Goal: Ask a question: Seek information or help from site administrators or community

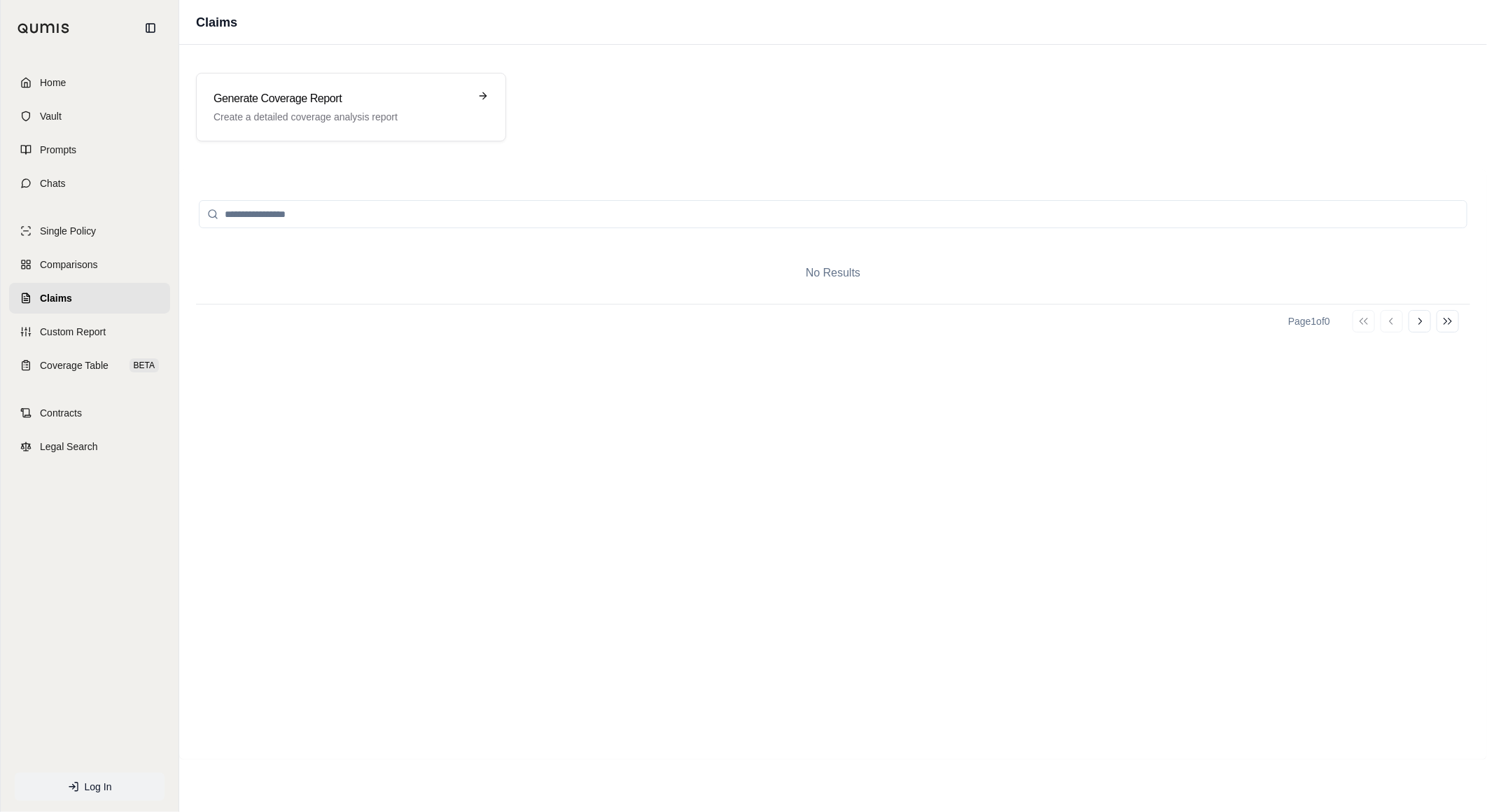
click at [92, 781] on span "Log In" at bounding box center [98, 786] width 27 height 14
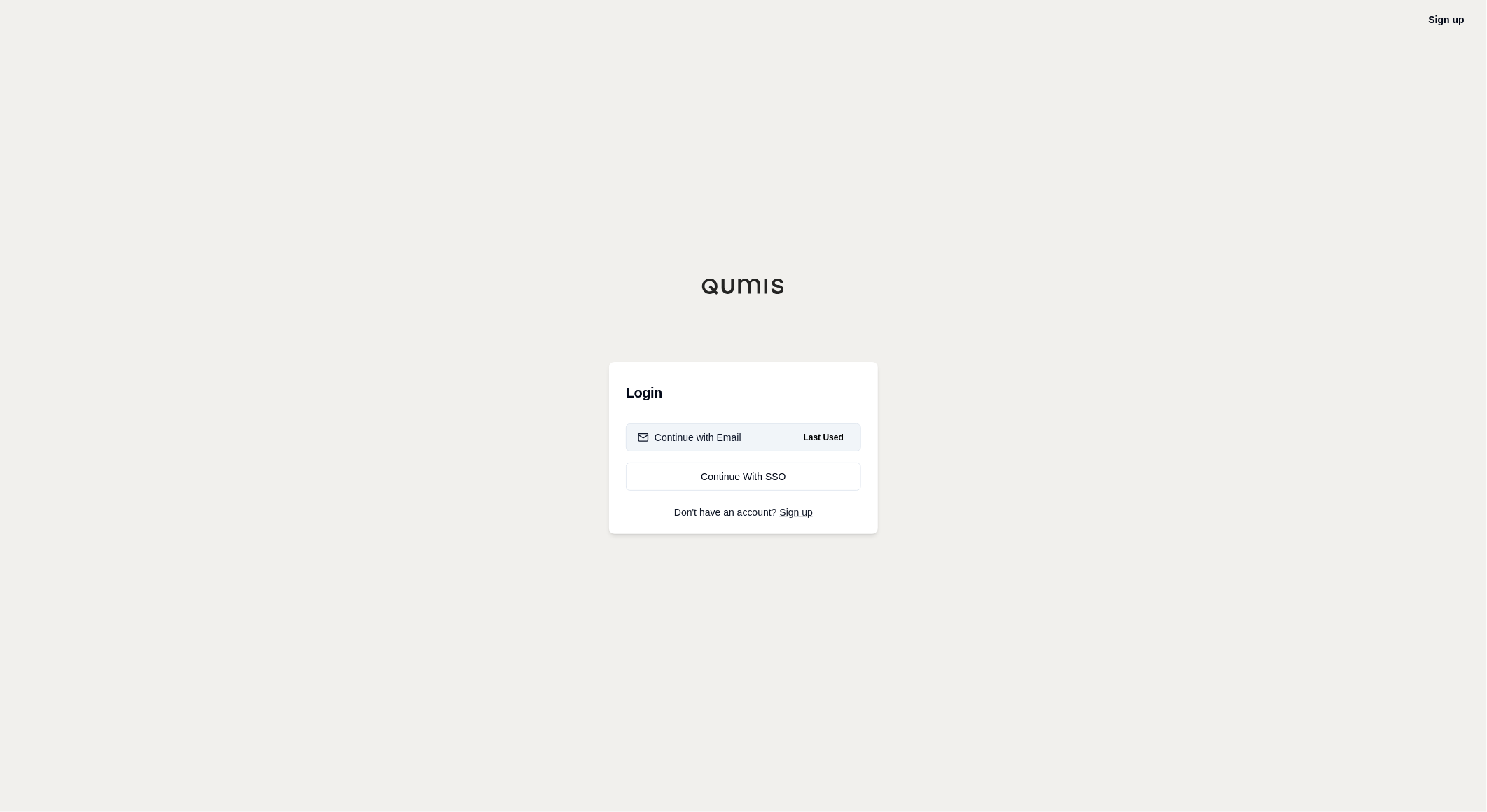
click at [724, 428] on button "Continue with Email Last Used" at bounding box center [744, 437] width 235 height 28
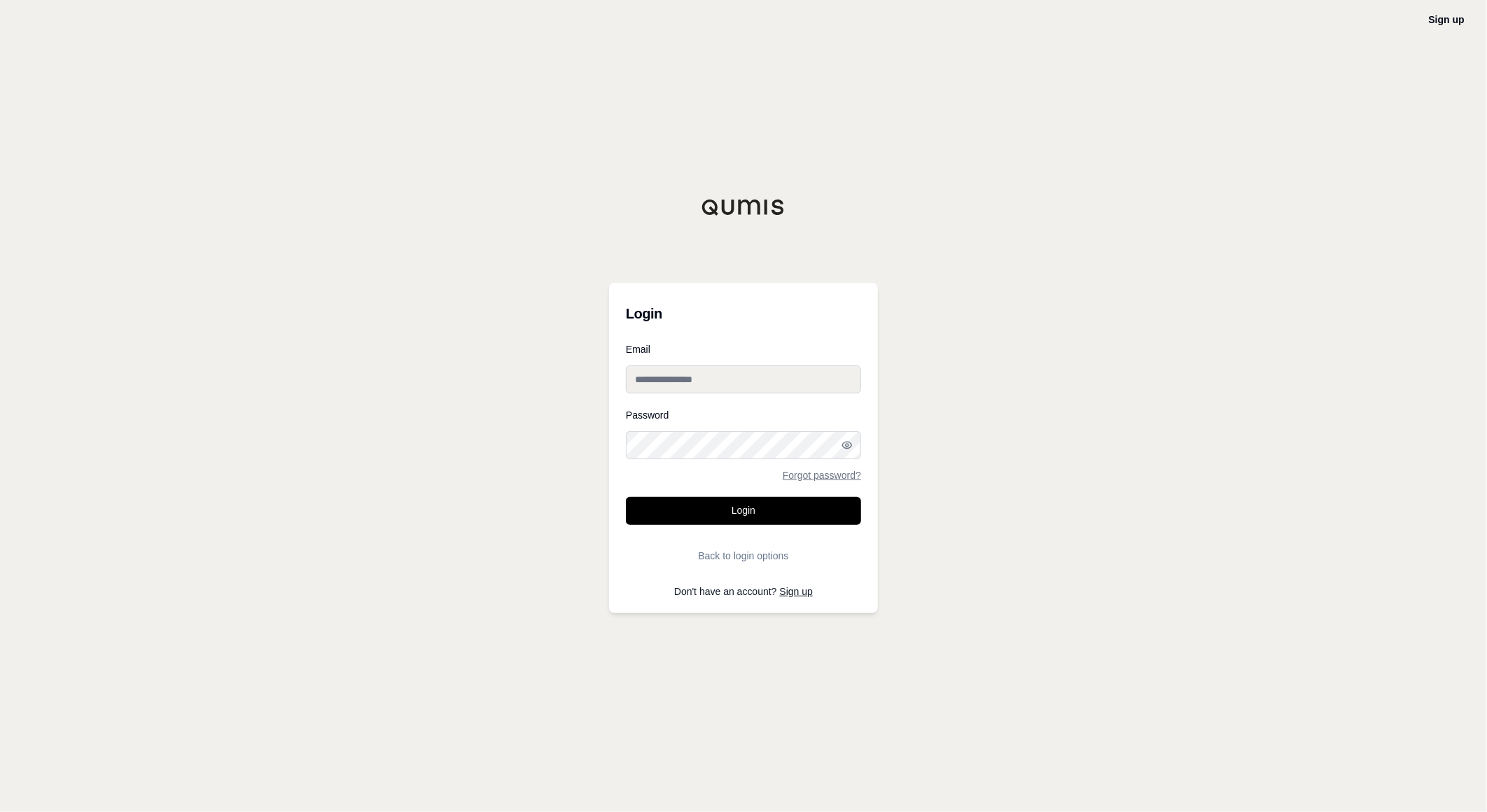
type input "**********"
click at [720, 504] on button "Login" at bounding box center [744, 511] width 235 height 28
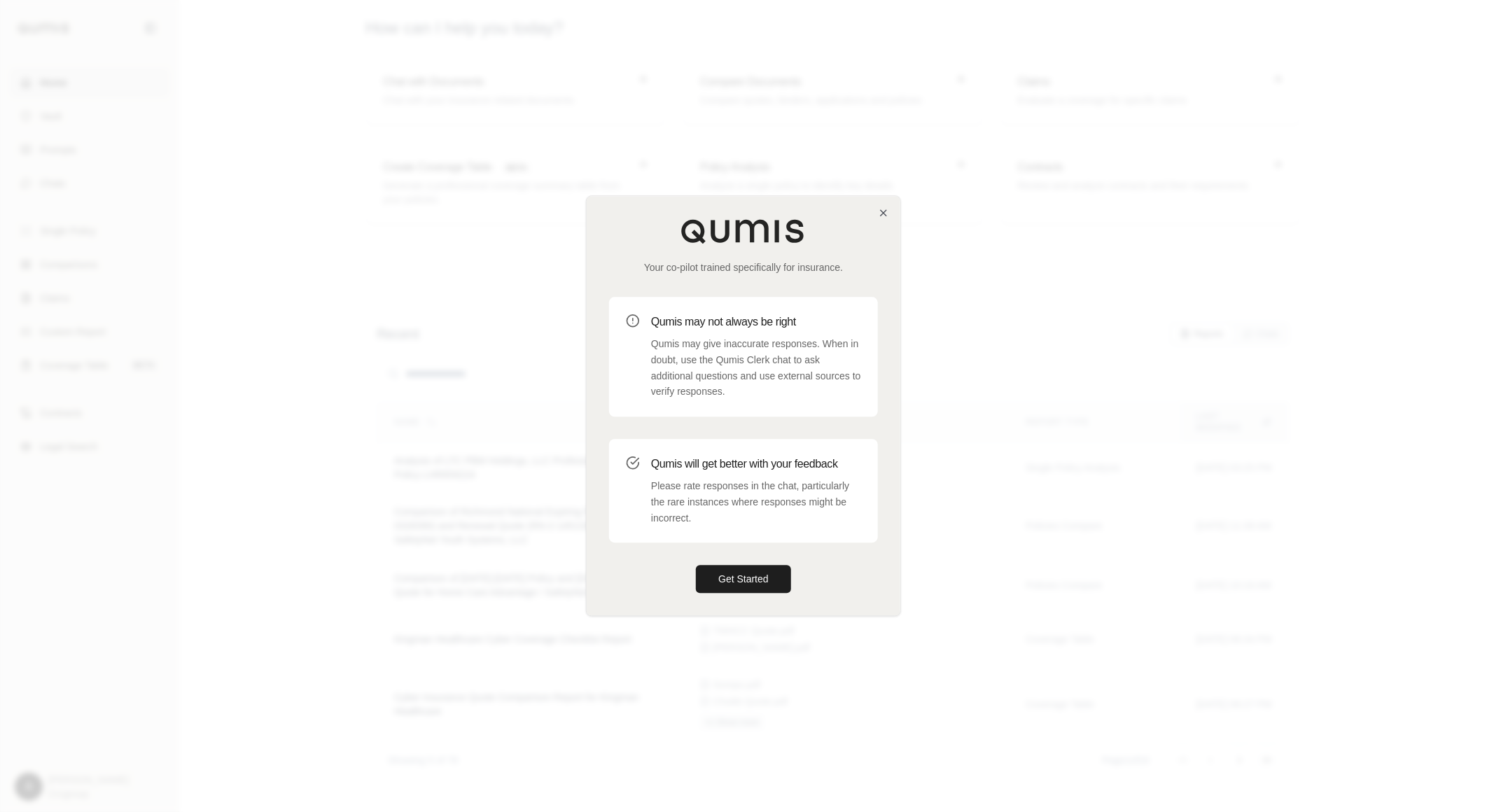
click at [727, 575] on button "Get Started" at bounding box center [743, 580] width 95 height 28
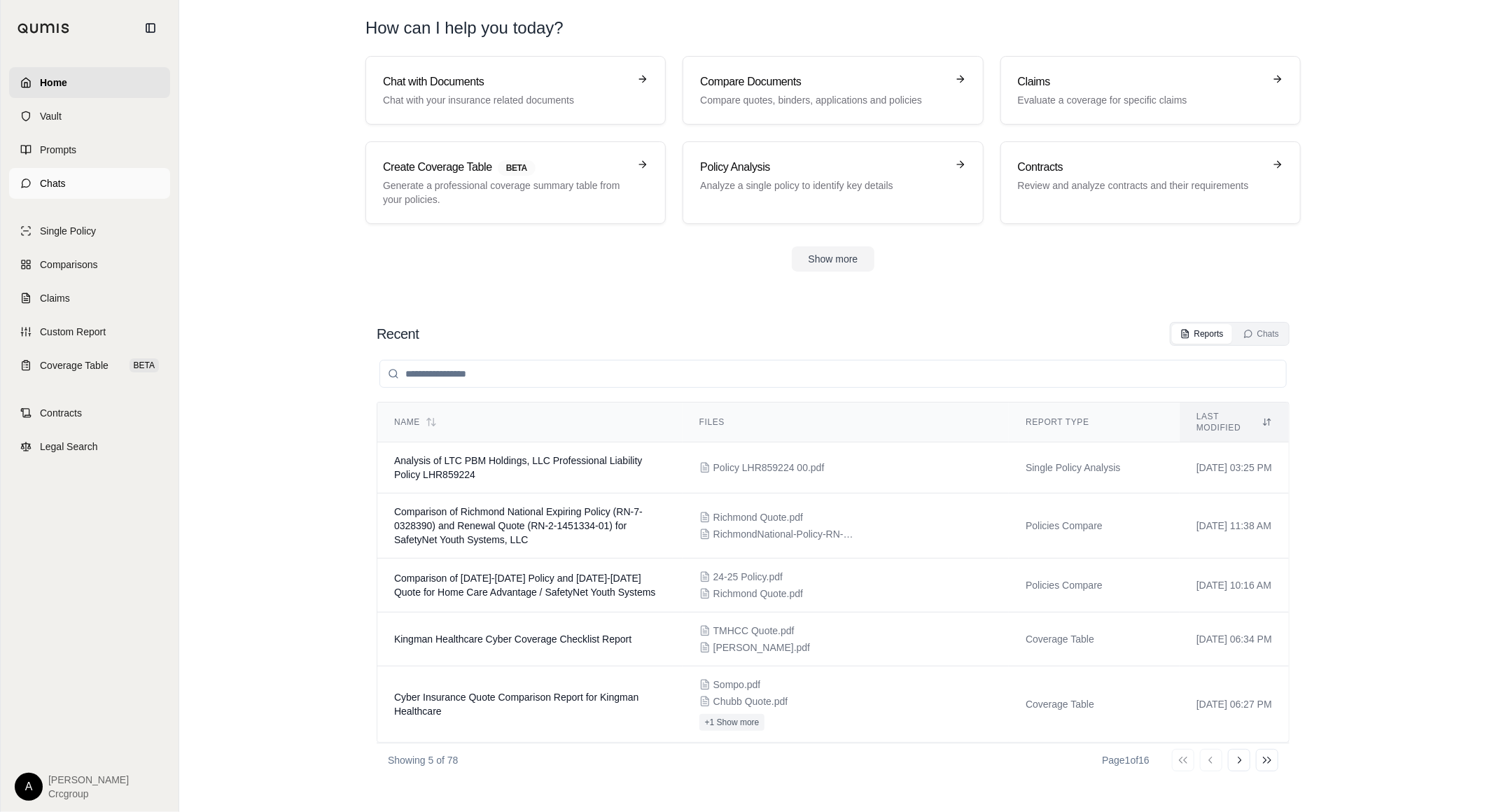
click at [68, 185] on link "Chats" at bounding box center [89, 183] width 161 height 30
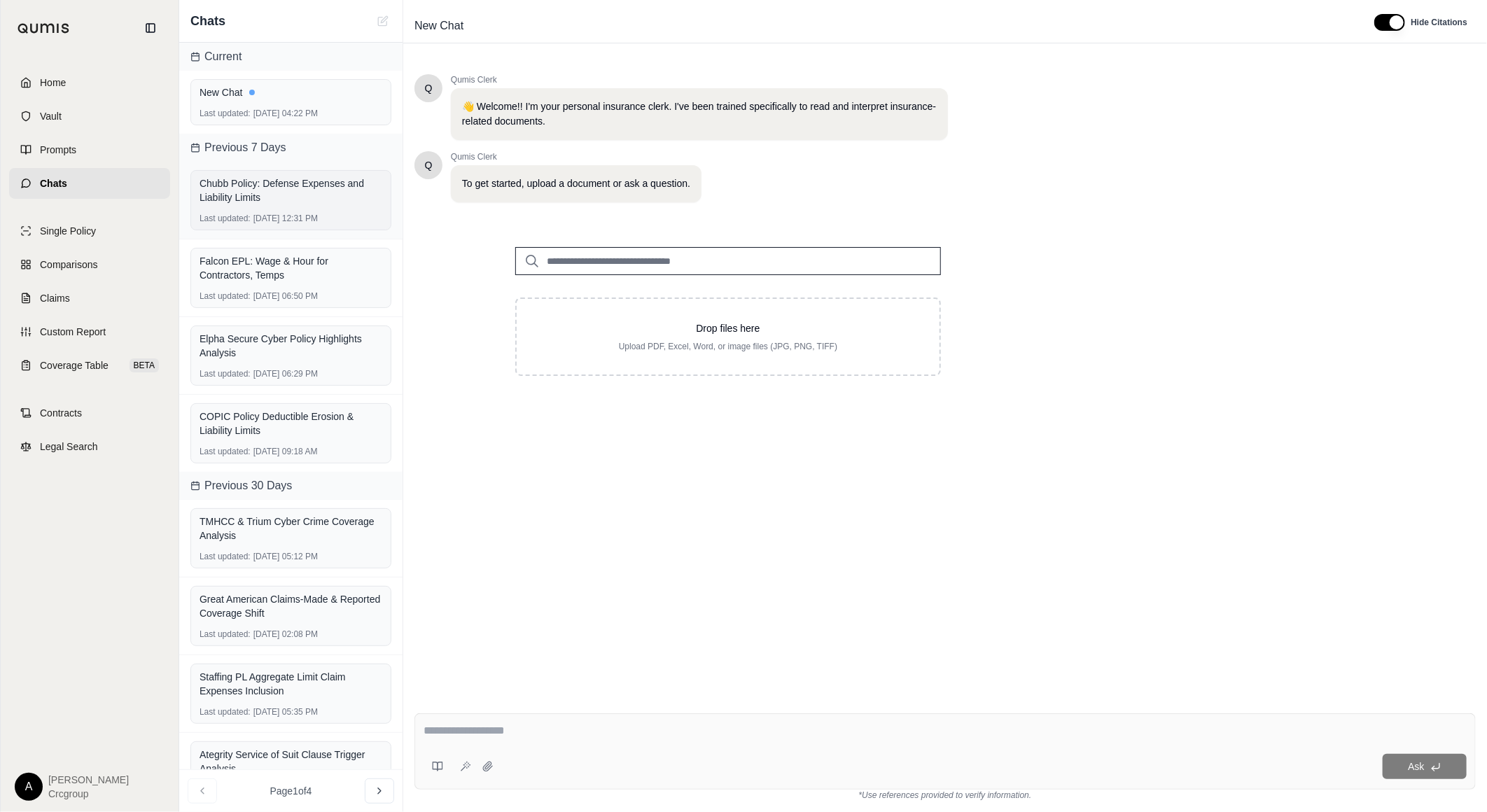
click at [332, 187] on div "Chubb Policy: Defense Expenses and Liability Limits" at bounding box center [291, 190] width 183 height 28
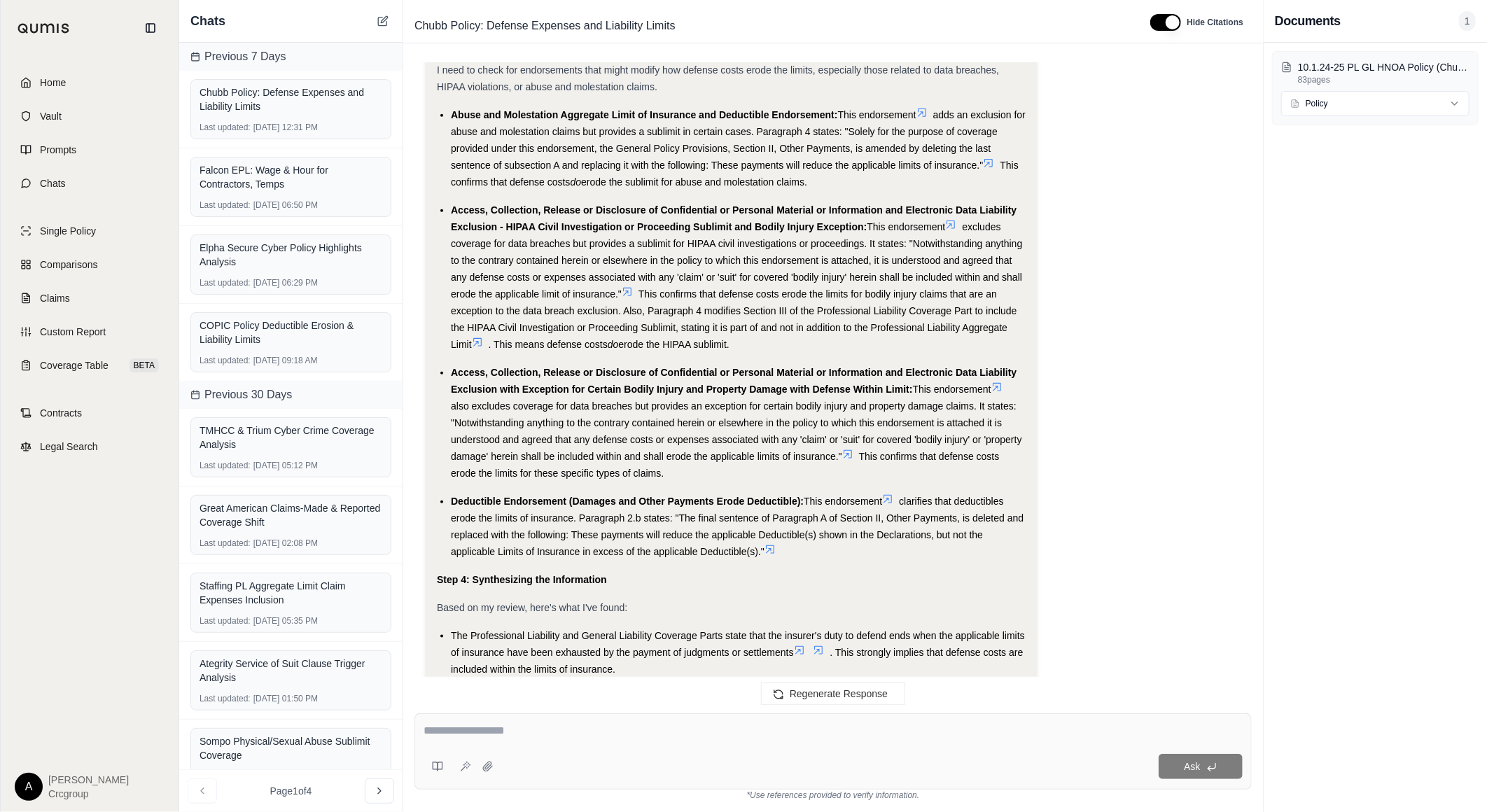
scroll to position [1013, 0]
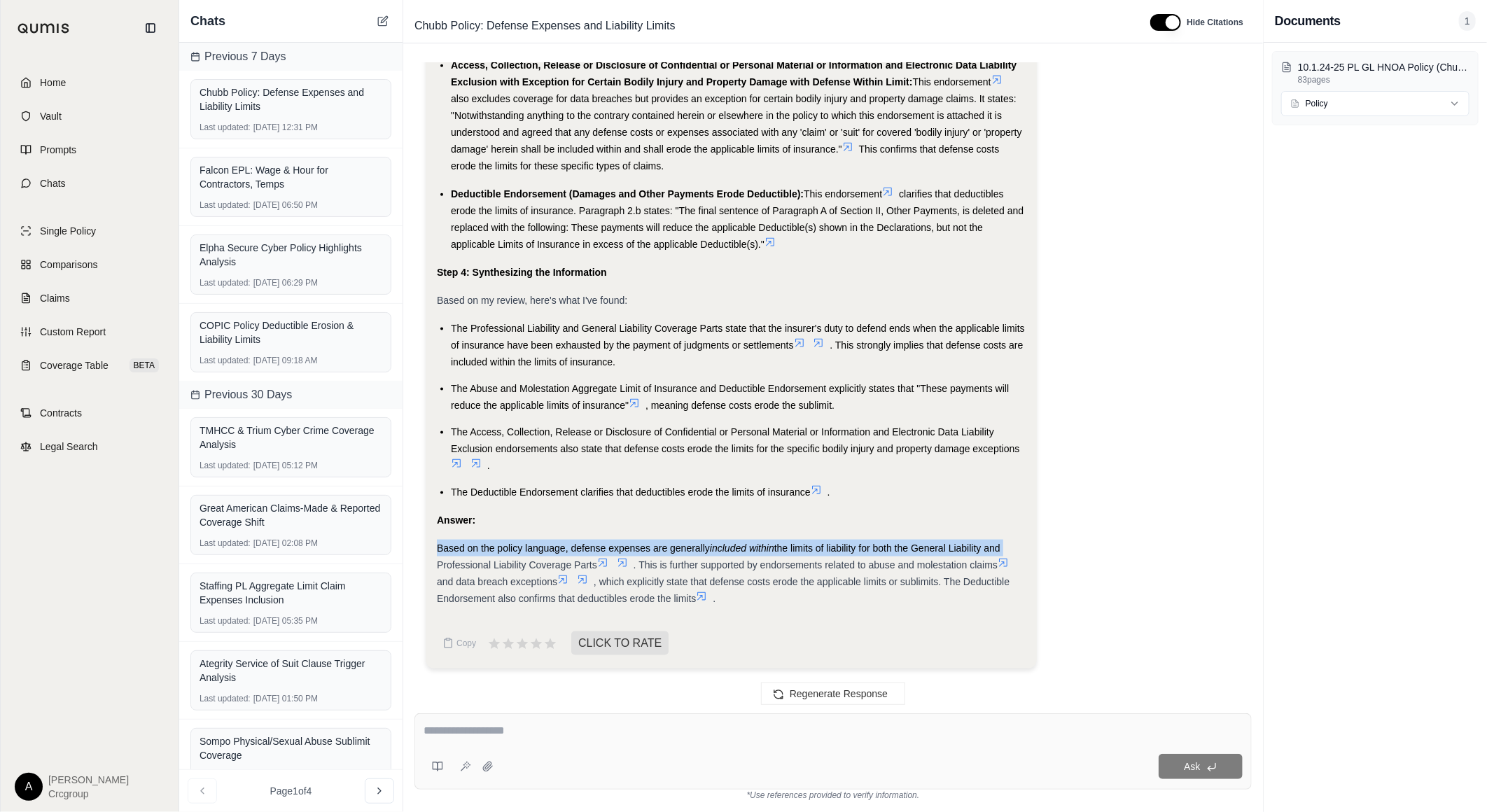
drag, startPoint x: 422, startPoint y: 544, endPoint x: 1026, endPoint y: 537, distance: 604.0
click at [1026, 537] on div "are defense expenses inside or outside the limits of liability? Okay, I need to…" at bounding box center [834, 377] width 838 height 628
click at [335, 198] on div "Falcon EPL: Wage & Hour for Contractors, Temps Last updated: [DATE] 06:50 PM" at bounding box center [291, 187] width 201 height 60
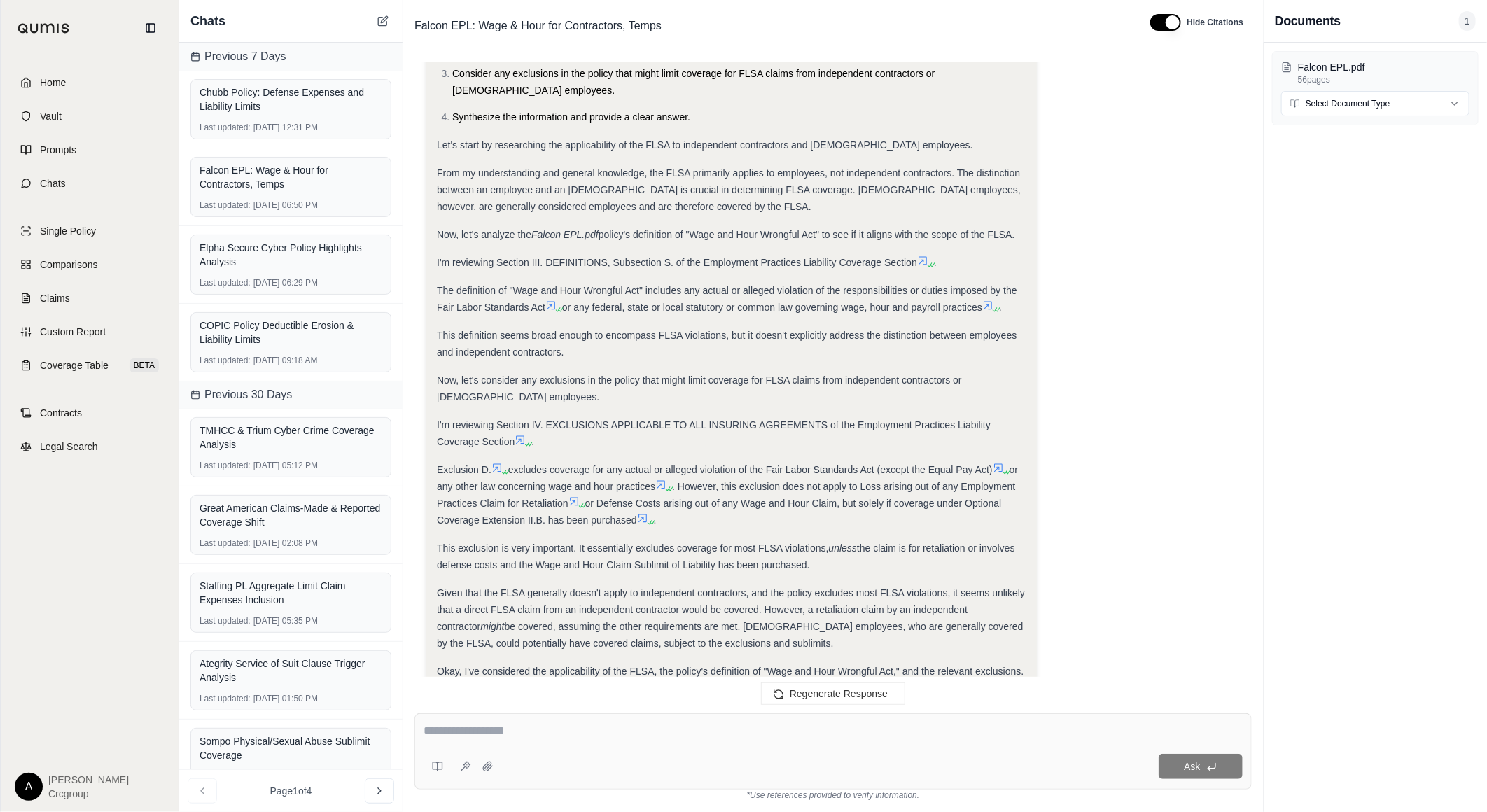
scroll to position [2394, 0]
